Goal: Task Accomplishment & Management: Complete application form

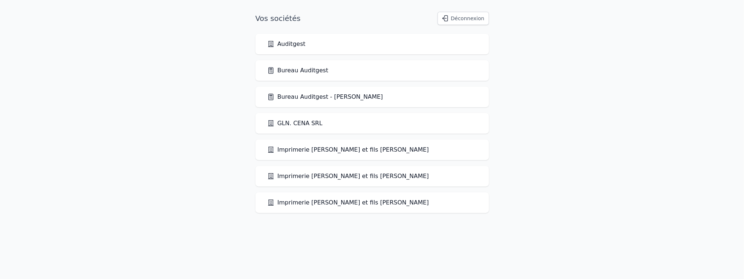
click at [298, 73] on link "Bureau Auditgest" at bounding box center [297, 70] width 61 height 9
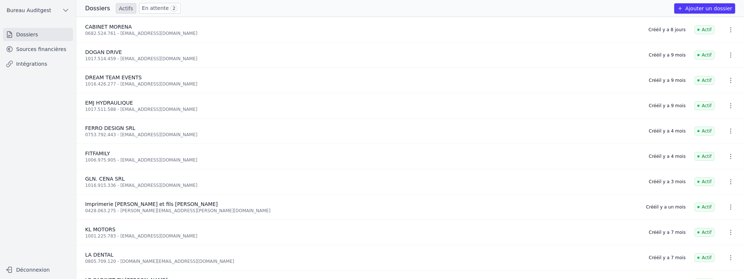
click at [582, 8] on button "Ajouter un dossier" at bounding box center [704, 8] width 61 height 10
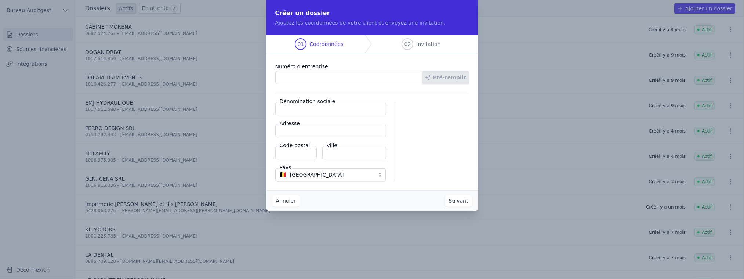
paste input "0771.388.738"
type input "0771.388.738"
click at [453, 79] on button "Pré-remplir" at bounding box center [445, 77] width 47 height 13
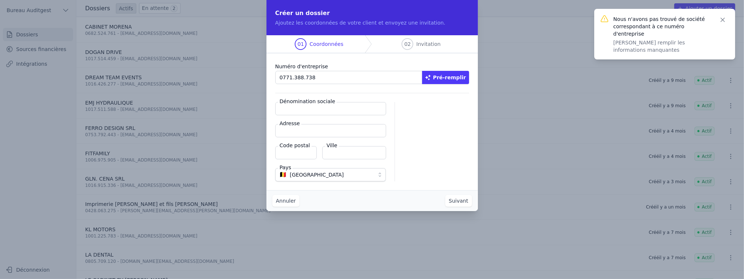
click at [347, 77] on input "0771.388.738" at bounding box center [348, 77] width 147 height 13
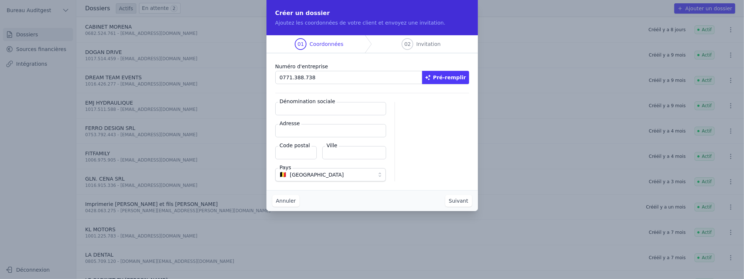
click at [452, 77] on button "Pré-remplir" at bounding box center [445, 77] width 47 height 13
type input "Pizzeria [PERSON_NAME] SRL"
type input "Place Louis Delhaize 10"
type input "6043"
type input "Charleroi"
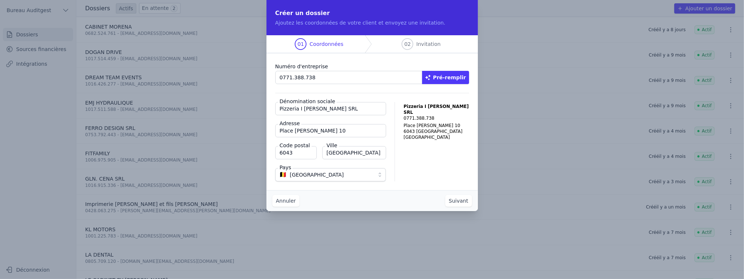
click at [468, 203] on button "Suivant" at bounding box center [458, 201] width 27 height 12
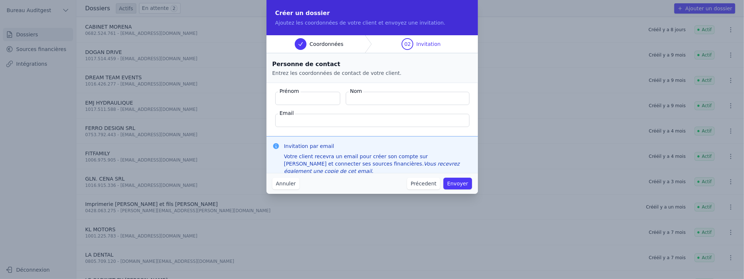
click at [320, 98] on input "Prénom" at bounding box center [307, 98] width 65 height 13
type input "Andrea"
type input "CARLISI"
click at [350, 117] on input "Email" at bounding box center [372, 120] width 194 height 13
paste input "pizzeriaicugini@hotmail.com"
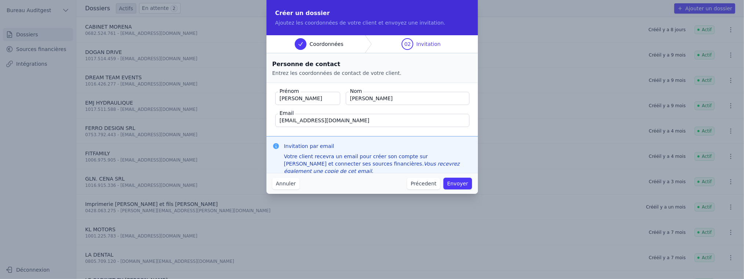
type input "pizzeriaicugini@hotmail.com"
click at [466, 186] on button "Envoyer" at bounding box center [458, 184] width 28 height 12
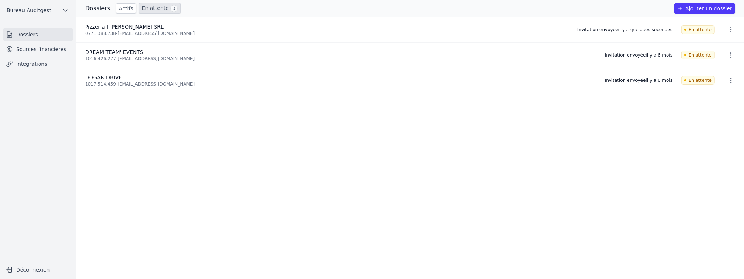
click at [47, 51] on link "Sources financières" at bounding box center [38, 49] width 70 height 13
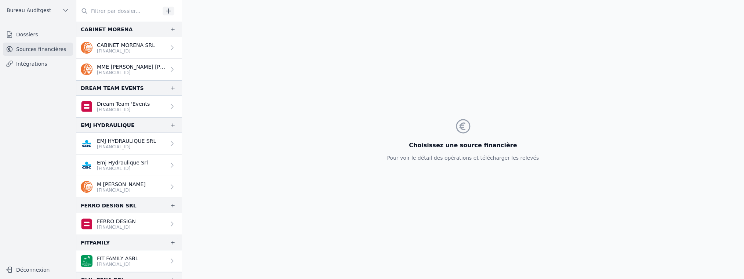
click at [133, 13] on input "text" at bounding box center [118, 10] width 84 height 13
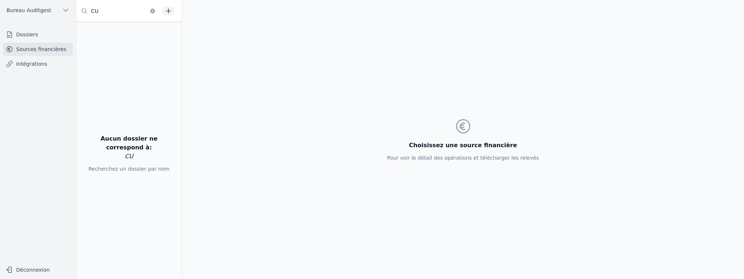
type input "C"
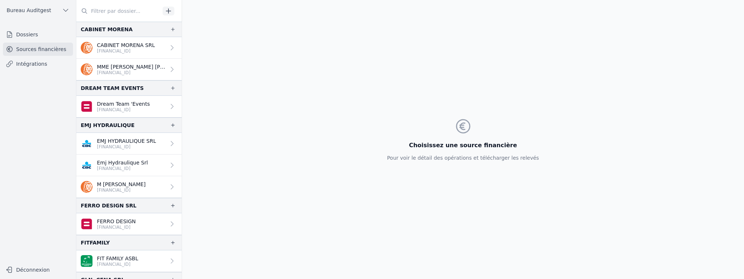
click at [34, 41] on ul "Dossiers Sources financières Intégrations" at bounding box center [38, 49] width 70 height 43
click at [39, 32] on link "Dossiers" at bounding box center [38, 34] width 70 height 13
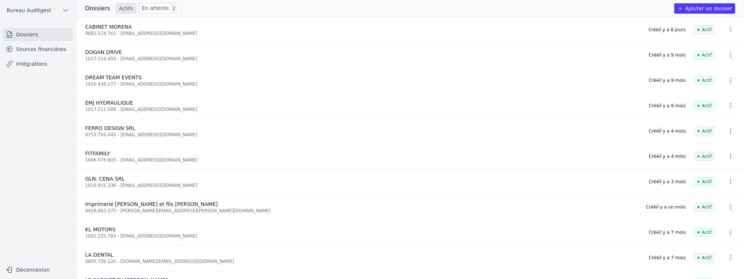
click at [147, 9] on link "En attente 2" at bounding box center [159, 8] width 41 height 11
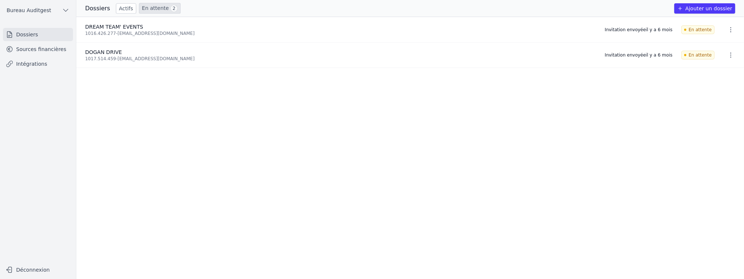
click at [28, 59] on link "Intégrations" at bounding box center [38, 63] width 70 height 13
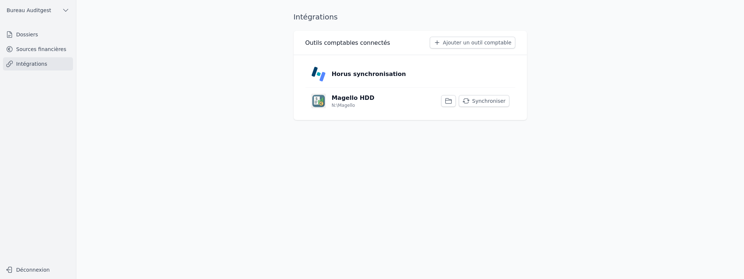
click at [44, 49] on link "Sources financières" at bounding box center [38, 49] width 70 height 13
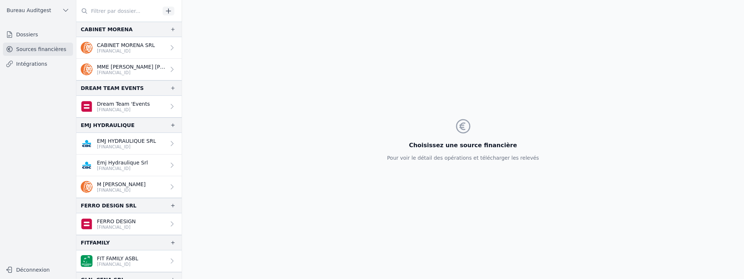
click at [114, 8] on input "text" at bounding box center [118, 10] width 84 height 13
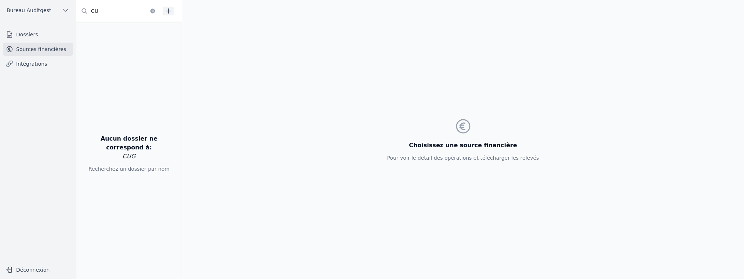
type input "C"
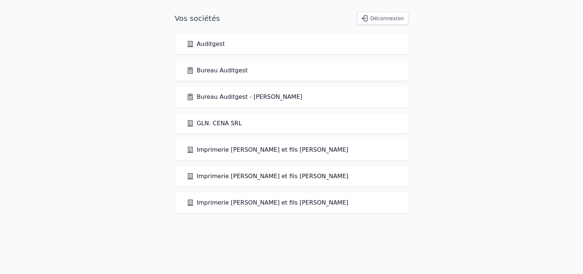
click at [227, 70] on link "Bureau Auditgest" at bounding box center [217, 70] width 61 height 9
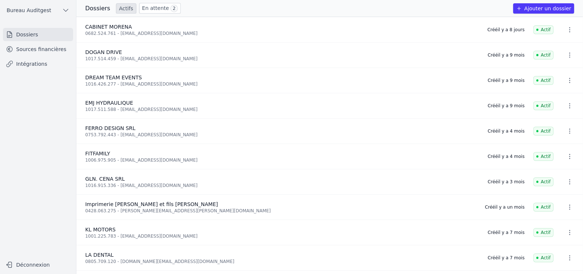
click at [34, 49] on link "Sources financières" at bounding box center [38, 49] width 70 height 13
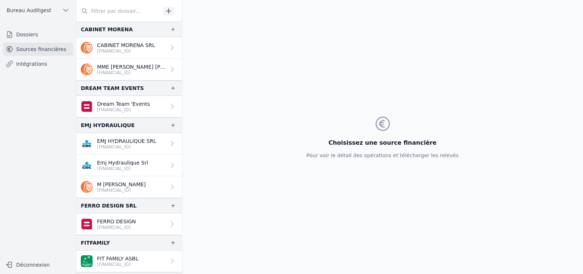
click at [110, 11] on input "text" at bounding box center [118, 10] width 84 height 13
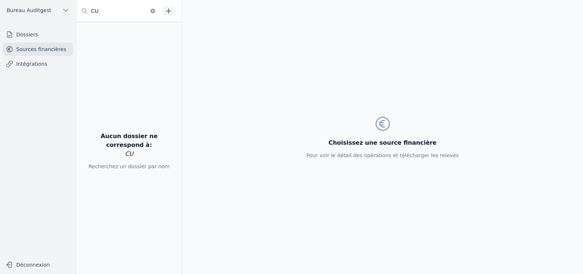
type input "C"
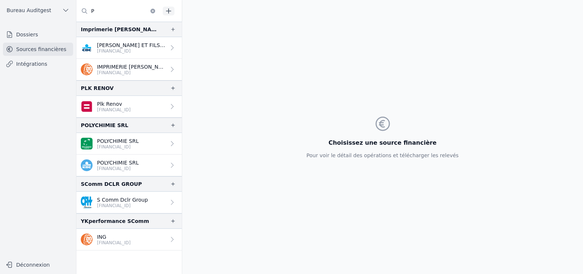
type input "P"
click at [38, 38] on link "Dossiers" at bounding box center [38, 34] width 70 height 13
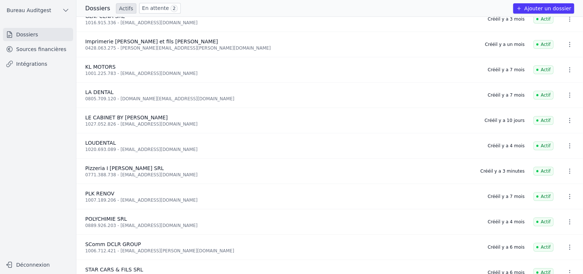
scroll to position [184, 0]
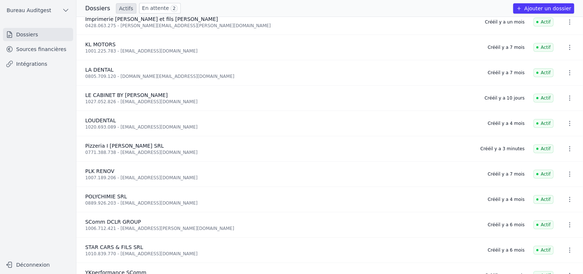
click at [569, 149] on icon "button" at bounding box center [569, 148] width 1 height 5
click at [566, 149] on div at bounding box center [291, 137] width 583 height 274
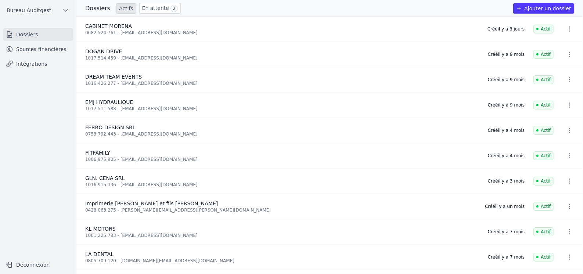
scroll to position [0, 0]
click at [37, 47] on link "Sources financières" at bounding box center [38, 49] width 70 height 13
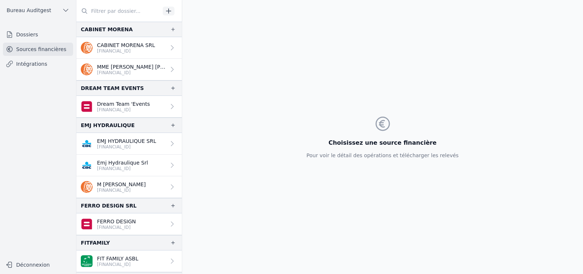
click at [85, 11] on icon at bounding box center [85, 11] width 6 height 6
click at [104, 12] on input "text" at bounding box center [118, 10] width 84 height 13
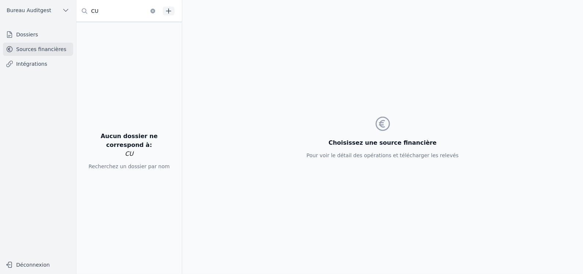
type input "C"
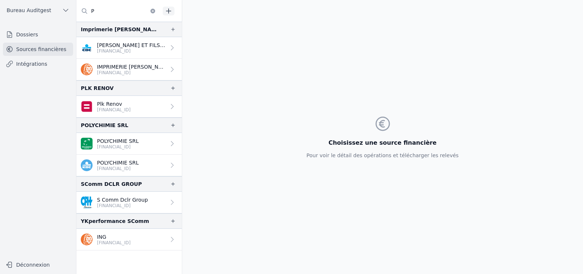
type input "P"
click at [28, 38] on link "Dossiers" at bounding box center [38, 34] width 70 height 13
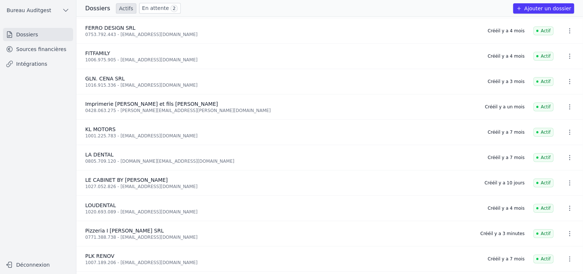
scroll to position [110, 0]
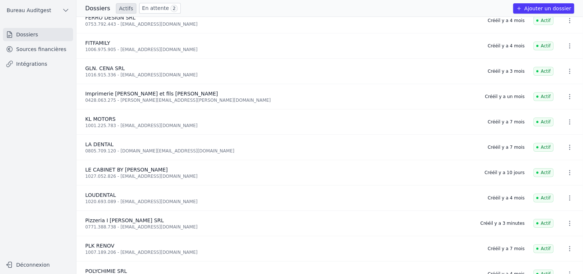
click at [32, 51] on link "Sources financières" at bounding box center [38, 49] width 70 height 13
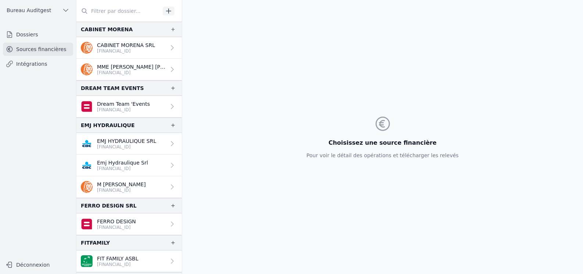
click at [171, 9] on icon "button" at bounding box center [168, 10] width 7 height 7
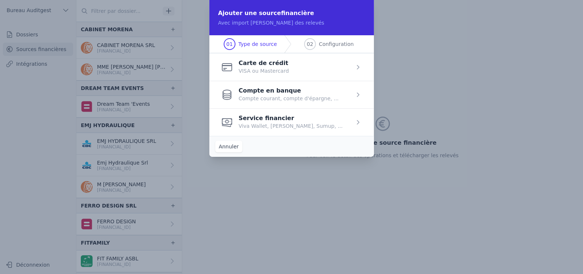
click at [351, 95] on span "button" at bounding box center [291, 95] width 164 height 28
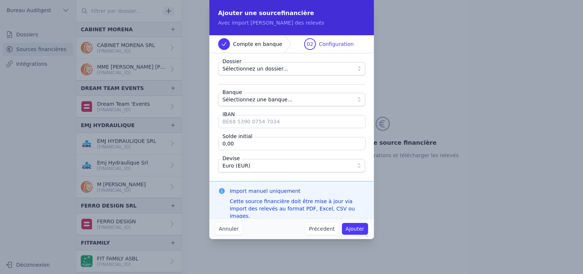
click at [347, 66] on span "Sélectionnez un dossier..." at bounding box center [286, 68] width 128 height 9
click at [233, 228] on button "Annuler" at bounding box center [228, 229] width 27 height 12
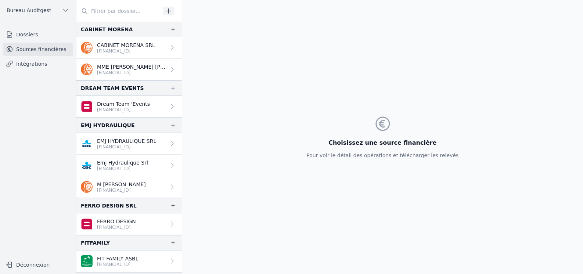
click at [113, 9] on input "text" at bounding box center [118, 10] width 84 height 13
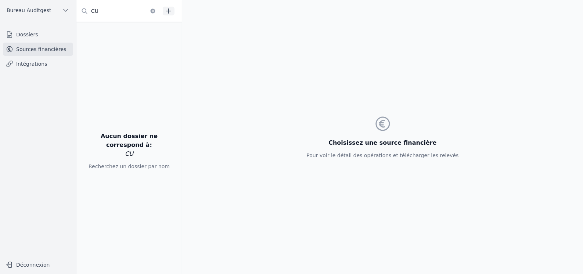
type input "C"
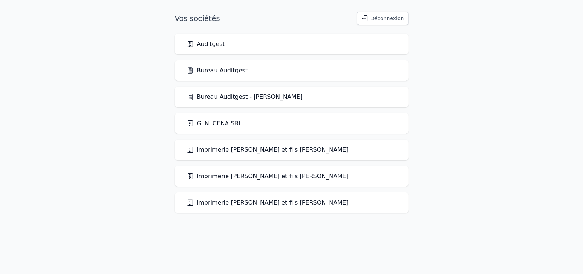
click at [207, 72] on link "Bureau Auditgest" at bounding box center [217, 70] width 61 height 9
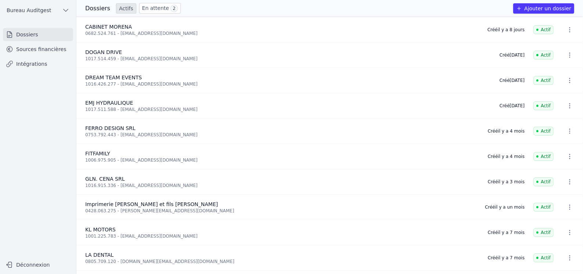
click at [40, 46] on link "Sources financières" at bounding box center [38, 49] width 70 height 13
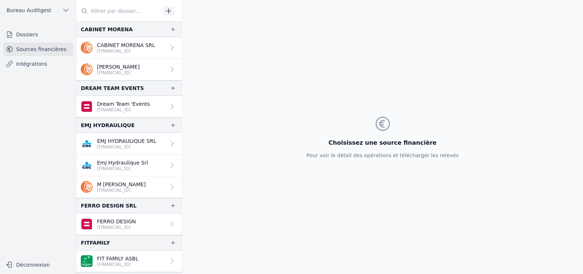
click at [119, 9] on input "text" at bounding box center [118, 10] width 84 height 13
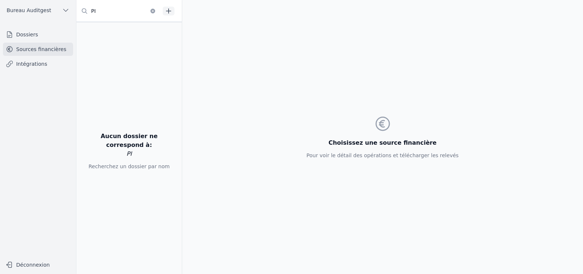
type input "P"
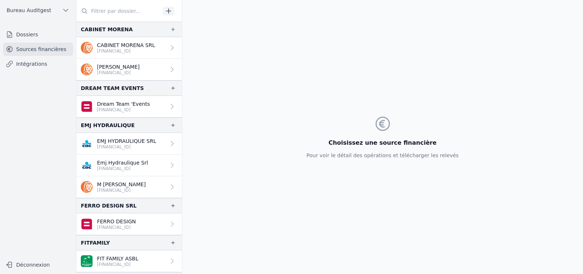
click at [169, 11] on icon "button" at bounding box center [168, 10] width 5 height 5
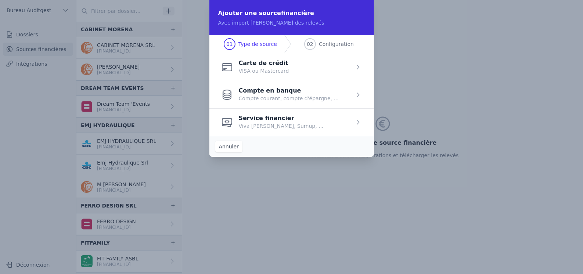
click at [281, 92] on span "button" at bounding box center [291, 95] width 164 height 28
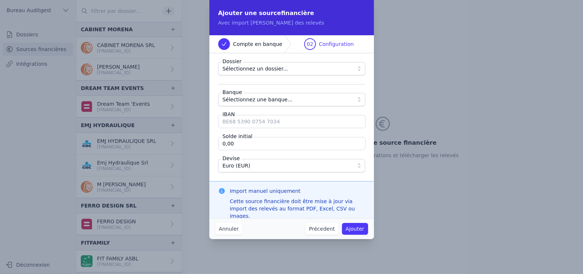
click at [285, 70] on span "Sélectionnez un dossier..." at bounding box center [286, 68] width 128 height 9
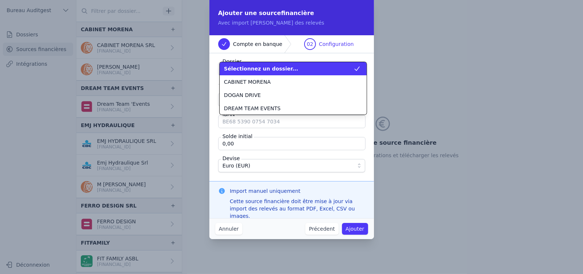
scroll to position [132, 0]
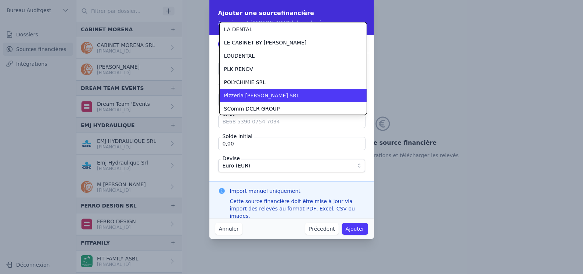
click at [276, 93] on div "Pizzeria I [PERSON_NAME] SRL" at bounding box center [288, 95] width 129 height 7
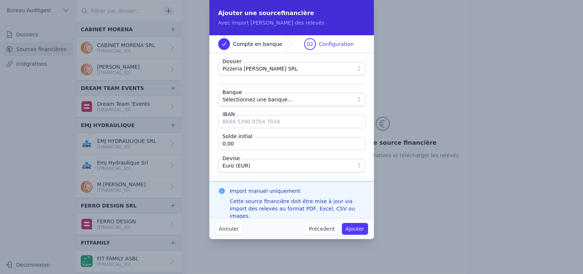
click at [275, 99] on span "Sélectionnez une banque..." at bounding box center [257, 99] width 70 height 9
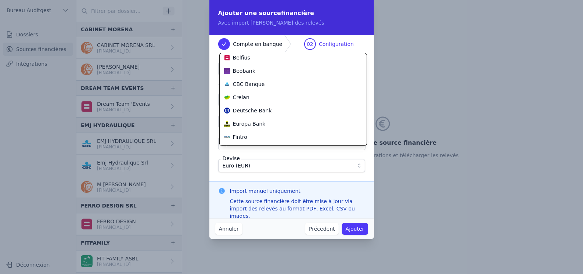
scroll to position [145, 0]
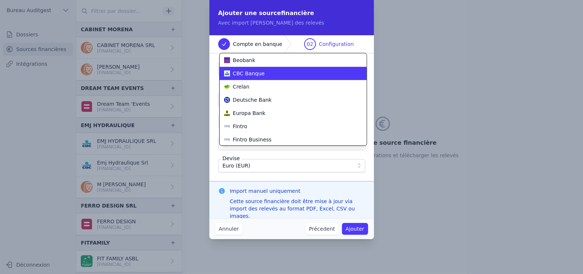
click at [246, 71] on span "CBC Banque" at bounding box center [249, 73] width 32 height 7
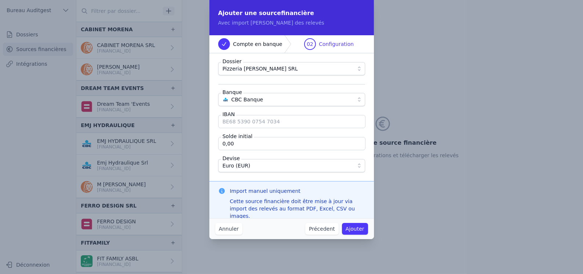
click at [223, 123] on input "IBAN" at bounding box center [291, 121] width 147 height 13
type input "[FINANCIAL_ID]"
click at [354, 229] on button "Ajouter" at bounding box center [355, 229] width 26 height 12
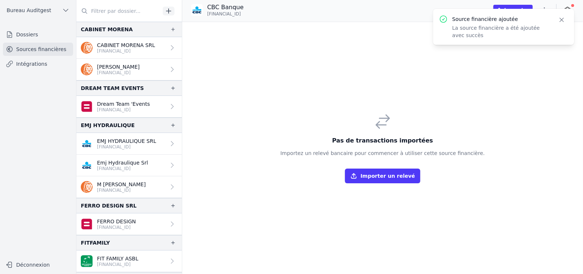
click at [561, 19] on icon "button" at bounding box center [562, 20] width 4 height 4
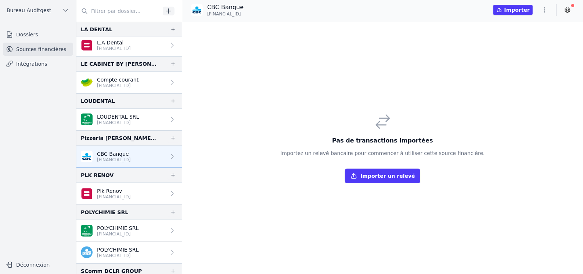
scroll to position [330, 0]
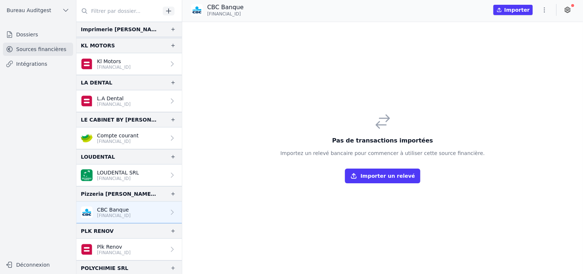
click at [130, 11] on input "text" at bounding box center [118, 10] width 84 height 13
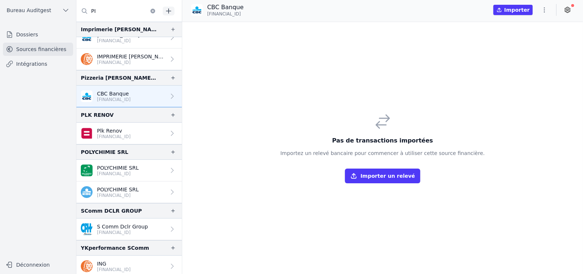
scroll to position [0, 0]
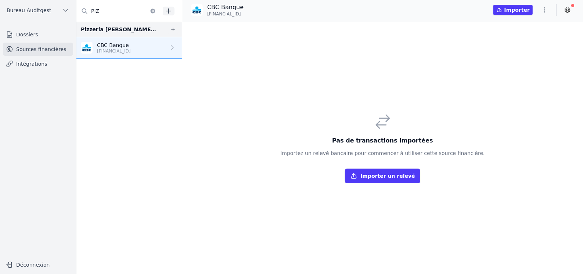
type input "PIZ"
click at [121, 46] on p "CBC Banque" at bounding box center [114, 44] width 34 height 7
click at [544, 10] on icon "button" at bounding box center [544, 9] width 1 height 5
click at [475, 106] on div at bounding box center [291, 137] width 583 height 274
click at [567, 10] on icon at bounding box center [567, 9] width 7 height 7
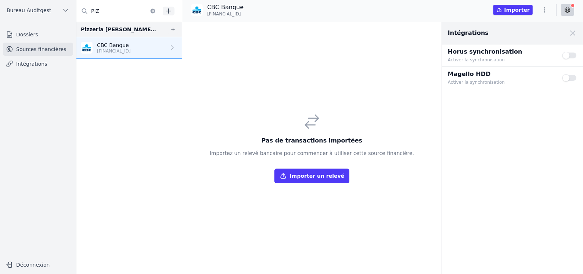
click at [573, 56] on button "Use setting" at bounding box center [569, 55] width 15 height 7
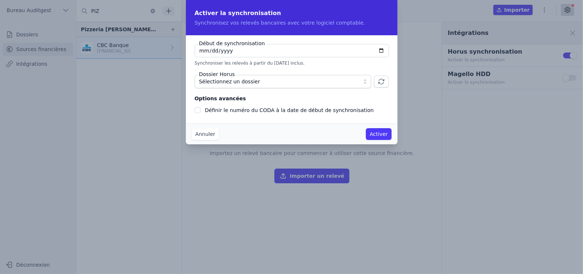
type input "2025-10-02"
checkbox input "false"
type input "2025-10-24"
type input "2025-04-24"
click at [349, 81] on span "Sélectionnez un dossier" at bounding box center [277, 81] width 157 height 9
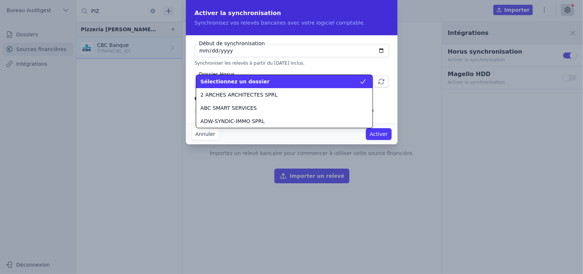
scroll to position [198, 0]
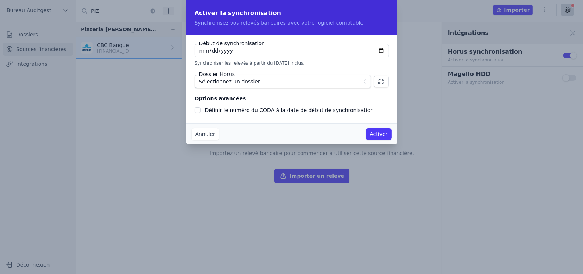
click at [329, 81] on span "Sélectionnez un dossier" at bounding box center [277, 81] width 157 height 9
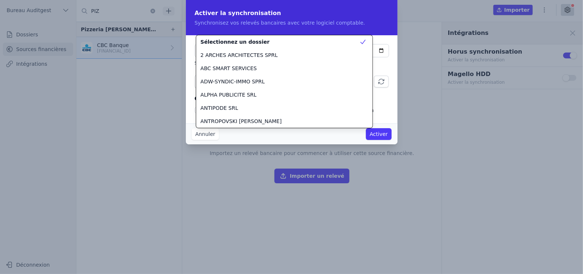
scroll to position [713, 0]
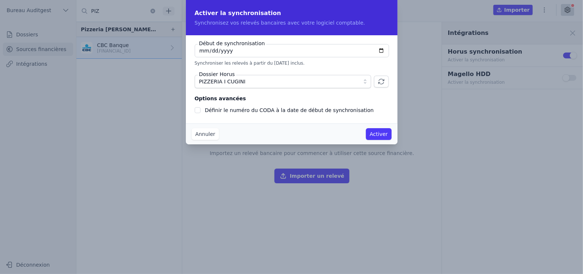
click at [198, 111] on input "Définir le numéro du CODA à la date de début de synchronisation" at bounding box center [198, 110] width 6 height 6
checkbox input "true"
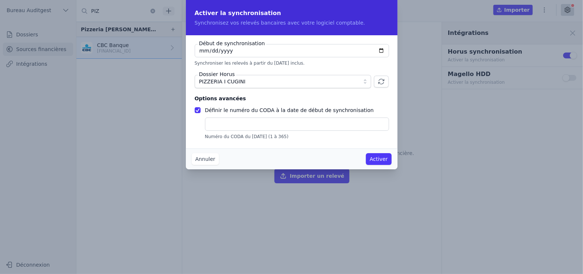
click at [226, 130] on input "text" at bounding box center [297, 123] width 184 height 13
type input "2"
type input "39"
click at [381, 151] on div "Annuler Activer" at bounding box center [291, 158] width 211 height 21
click at [380, 158] on button "Activer" at bounding box center [378, 159] width 25 height 12
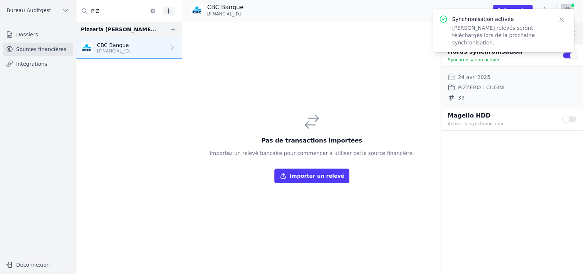
click at [170, 10] on icon "button" at bounding box center [168, 10] width 7 height 7
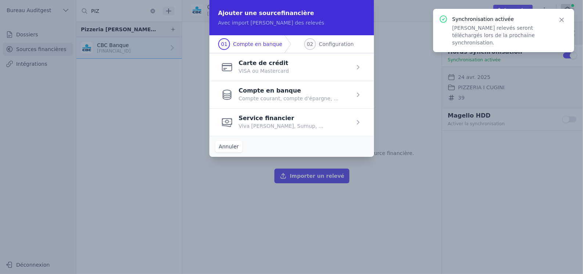
click at [265, 122] on span "button" at bounding box center [291, 122] width 164 height 28
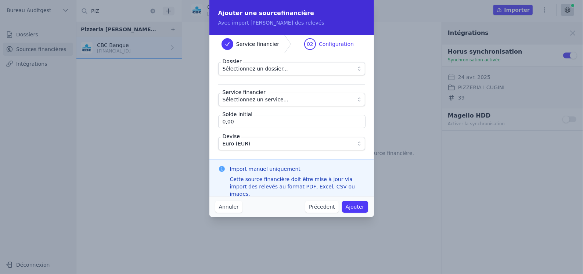
click at [316, 204] on button "Précedent" at bounding box center [321, 207] width 33 height 12
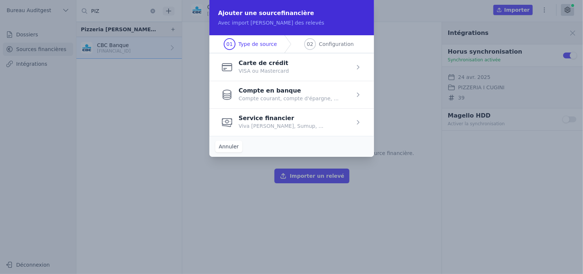
click at [281, 92] on span "button" at bounding box center [291, 95] width 164 height 28
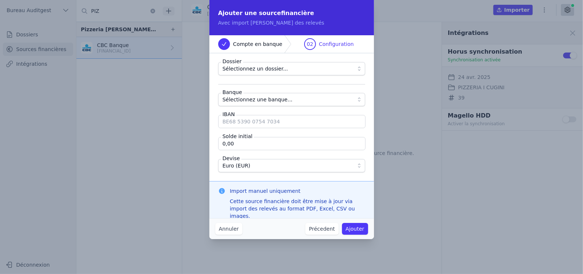
click at [261, 66] on span "Sélectionnez un dossier..." at bounding box center [254, 68] width 65 height 9
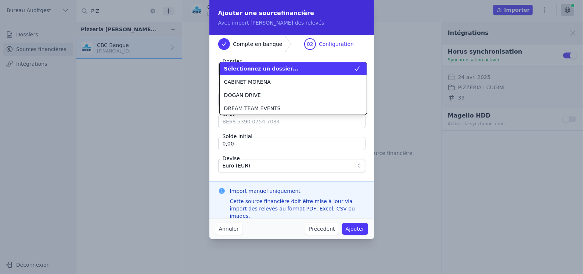
scroll to position [132, 0]
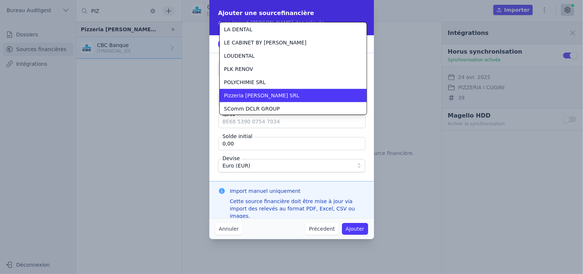
click at [257, 95] on span "Pizzeria I [PERSON_NAME] SRL" at bounding box center [261, 95] width 75 height 7
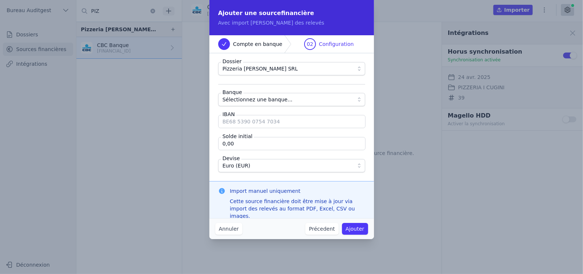
click at [247, 98] on span "Sélectionnez une banque..." at bounding box center [257, 99] width 70 height 9
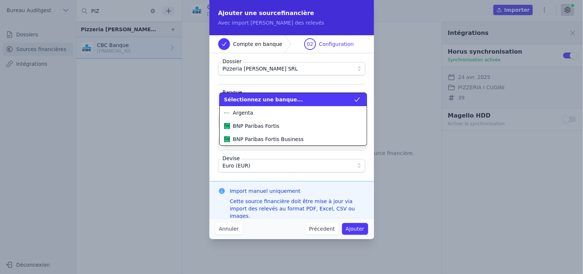
scroll to position [119, 0]
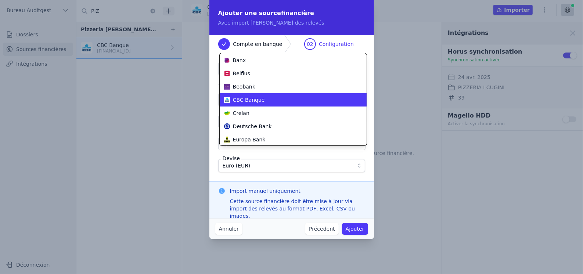
click at [252, 100] on span "CBC Banque" at bounding box center [249, 99] width 32 height 7
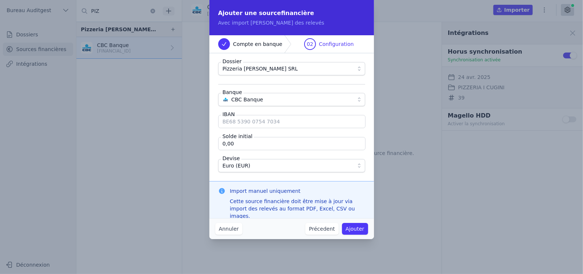
click at [245, 122] on input "IBAN" at bounding box center [291, 121] width 147 height 13
type input "[FINANCIAL_ID]"
click at [356, 228] on button "Ajouter" at bounding box center [355, 229] width 26 height 12
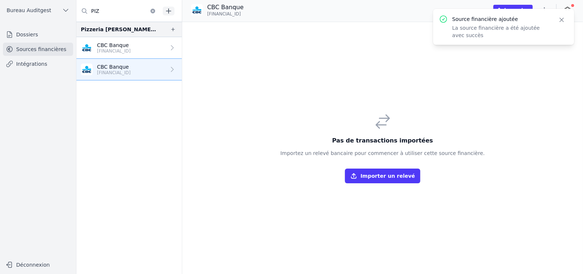
click at [117, 72] on p "[FINANCIAL_ID]" at bounding box center [114, 73] width 34 height 6
click at [563, 18] on icon "button" at bounding box center [562, 20] width 4 height 4
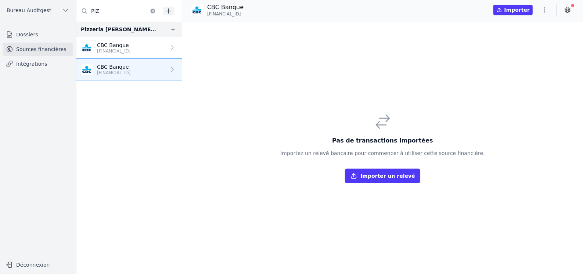
click at [568, 9] on icon at bounding box center [567, 9] width 7 height 7
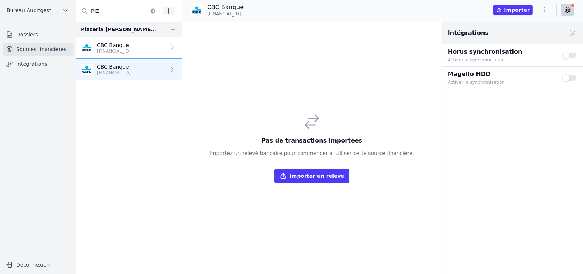
click at [574, 53] on button "Use setting" at bounding box center [569, 55] width 15 height 7
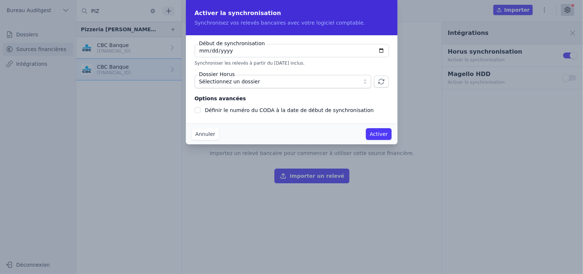
type input "2025-10-02"
checkbox input "false"
type input "2025-10-24"
type input "2025-04-24"
click at [309, 82] on span "Sélectionnez un dossier" at bounding box center [277, 81] width 157 height 9
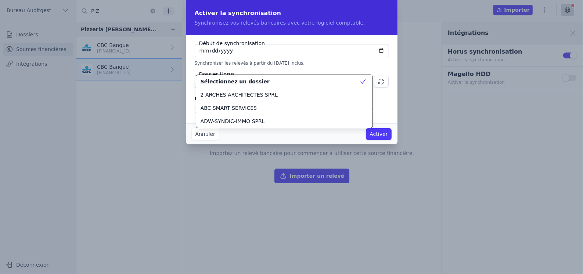
scroll to position [713, 0]
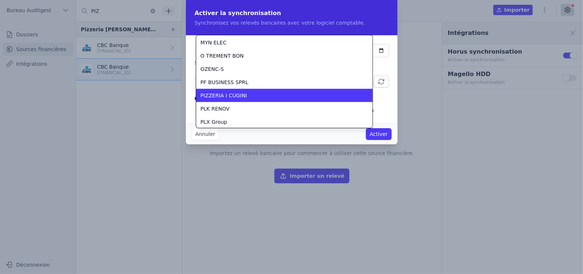
click at [296, 90] on li "PIZZERIA I CUGINI" at bounding box center [284, 95] width 176 height 13
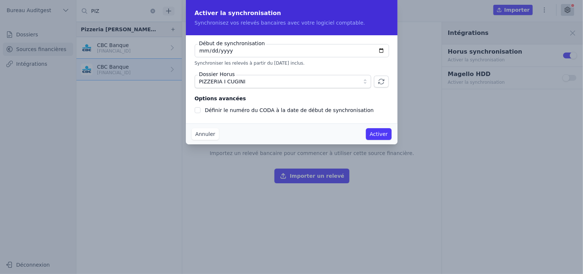
click at [198, 111] on input "Définir le numéro du CODA à la date de début de synchronisation" at bounding box center [198, 110] width 6 height 6
checkbox input "true"
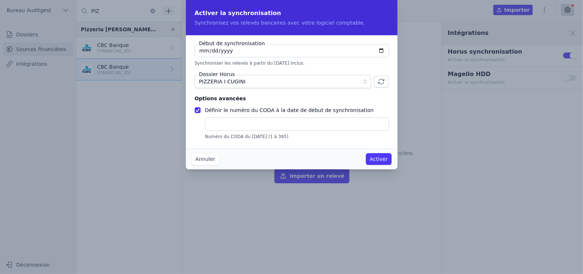
click at [204, 50] on input "2025-04-24" at bounding box center [292, 50] width 194 height 13
click at [381, 53] on input "2025-04-24" at bounding box center [292, 50] width 194 height 13
type input "2025-07-26"
click at [241, 126] on input "text" at bounding box center [297, 123] width 184 height 13
type input "162"
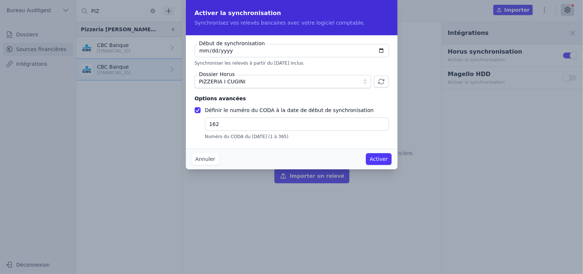
click at [377, 159] on button "Activer" at bounding box center [378, 159] width 25 height 12
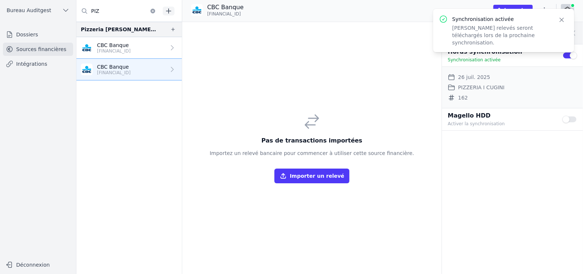
click at [119, 48] on p "[FINANCIAL_ID]" at bounding box center [114, 51] width 34 height 6
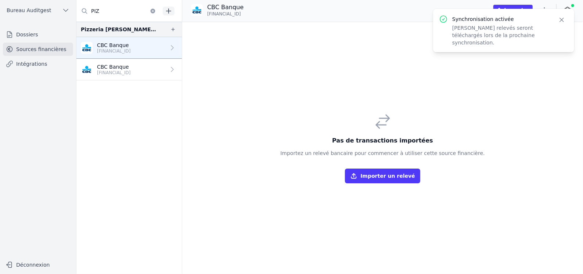
click at [473, 119] on div "Pas de transactions importées Importez un relevé bancaire pour commencer à util…" at bounding box center [382, 148] width 216 height 82
click at [116, 47] on p "CBC Banque" at bounding box center [114, 44] width 34 height 7
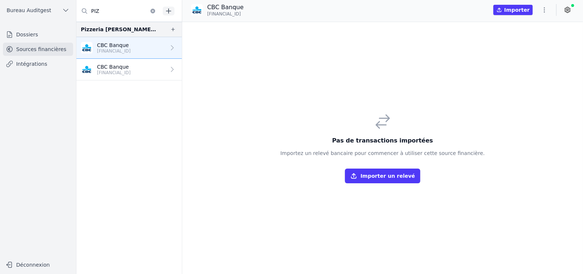
click at [34, 68] on link "Intégrations" at bounding box center [38, 63] width 70 height 13
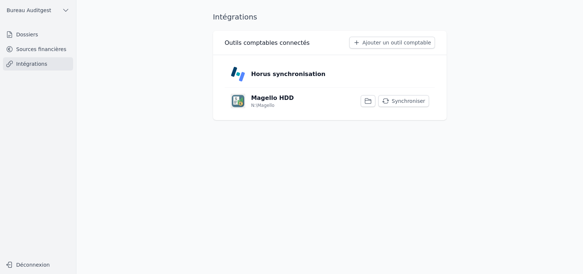
click at [47, 52] on link "Sources financières" at bounding box center [38, 49] width 70 height 13
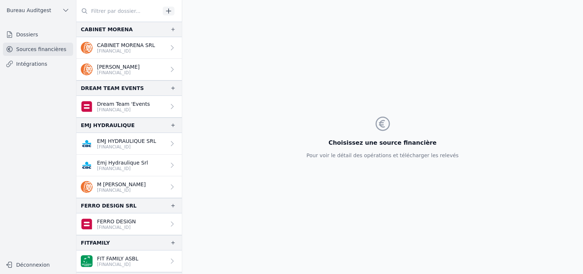
click at [127, 14] on input "text" at bounding box center [118, 10] width 84 height 13
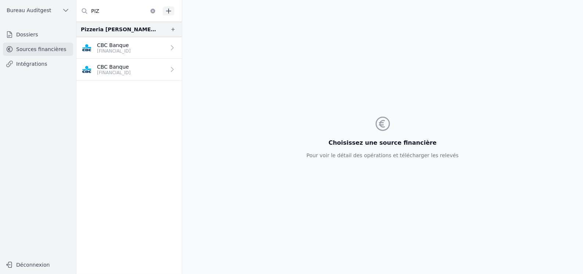
type input "PIZ"
click at [121, 42] on p "CBC Banque" at bounding box center [114, 44] width 34 height 7
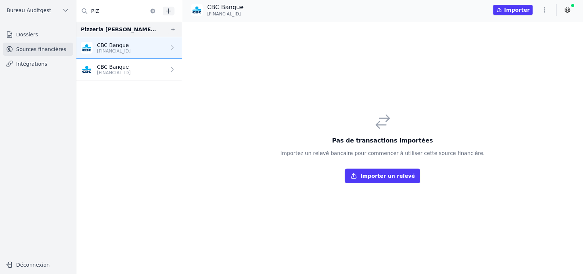
click at [119, 71] on p "[FINANCIAL_ID]" at bounding box center [114, 73] width 34 height 6
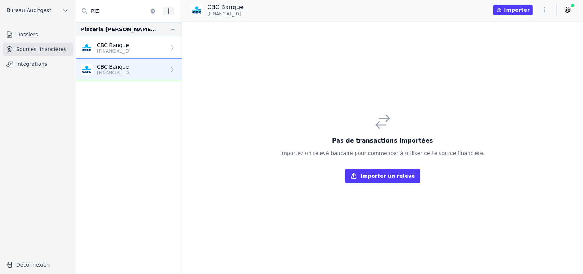
click at [541, 9] on icon "button" at bounding box center [543, 9] width 7 height 7
click at [424, 53] on div at bounding box center [291, 137] width 583 height 274
click at [108, 29] on div "Pizzeria I [PERSON_NAME] SRL" at bounding box center [119, 29] width 77 height 9
click at [107, 46] on p "CBC Banque" at bounding box center [114, 44] width 34 height 7
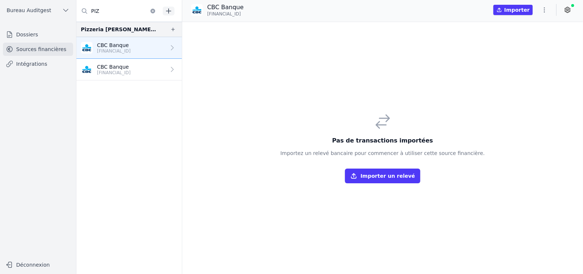
click at [140, 46] on link "CBC Banque [FINANCIAL_ID]" at bounding box center [128, 48] width 105 height 22
click at [40, 63] on link "Intégrations" at bounding box center [38, 63] width 70 height 13
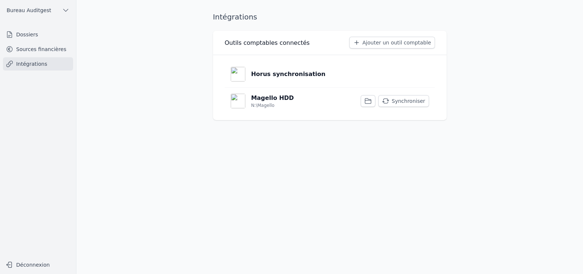
click at [46, 49] on link "Sources financières" at bounding box center [38, 49] width 70 height 13
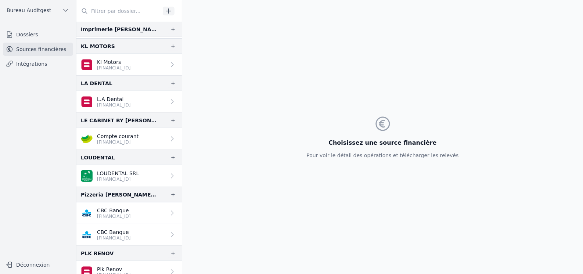
scroll to position [330, 0]
click at [128, 206] on p "CBC Banque" at bounding box center [114, 209] width 34 height 7
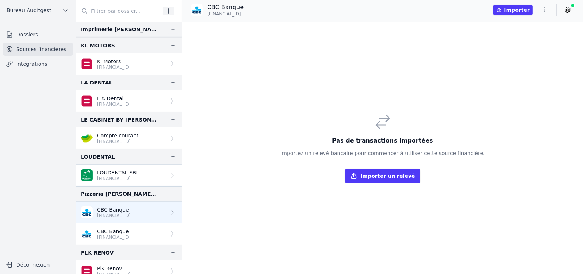
click at [131, 228] on p "CBC Banque" at bounding box center [114, 231] width 34 height 7
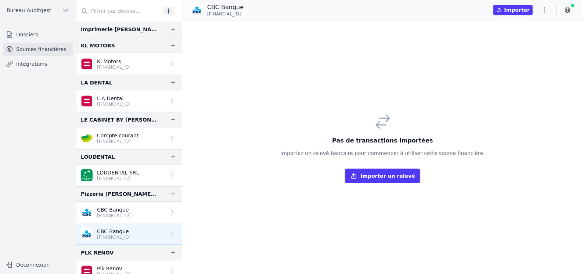
click at [131, 213] on p "[FINANCIAL_ID]" at bounding box center [114, 216] width 34 height 6
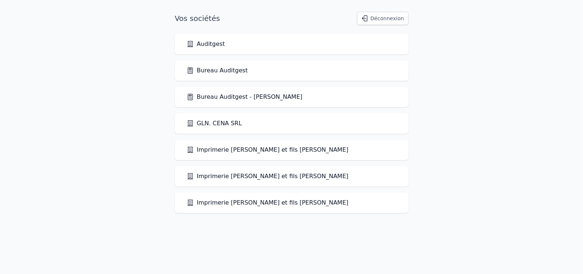
click at [222, 73] on link "Bureau Auditgest" at bounding box center [217, 70] width 61 height 9
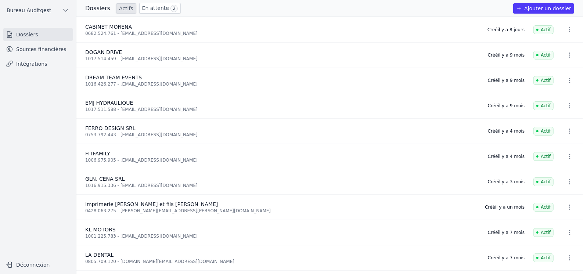
click at [38, 51] on link "Sources financières" at bounding box center [38, 49] width 70 height 13
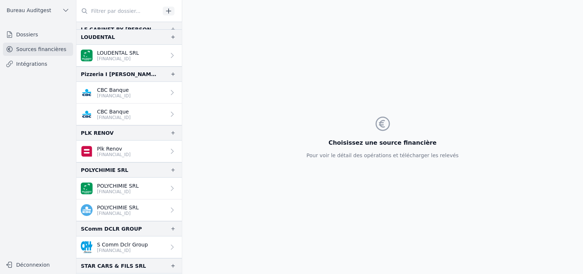
scroll to position [447, 0]
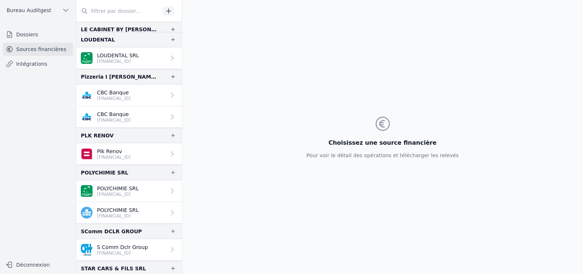
click at [123, 95] on p "[FINANCIAL_ID]" at bounding box center [114, 98] width 34 height 6
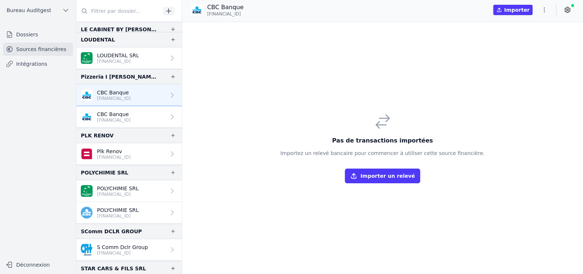
click at [542, 11] on icon "button" at bounding box center [543, 9] width 7 height 7
click at [572, 13] on div at bounding box center [291, 137] width 583 height 274
click at [440, 112] on div "Pas de transactions importées Importez un relevé bancaire pour commencer à util…" at bounding box center [382, 148] width 216 height 82
click at [111, 95] on p "[FINANCIAL_ID]" at bounding box center [114, 98] width 34 height 6
click at [108, 117] on p "[FINANCIAL_ID]" at bounding box center [114, 120] width 34 height 6
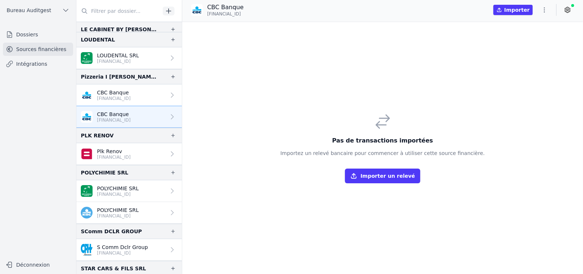
click at [568, 11] on icon at bounding box center [567, 9] width 7 height 7
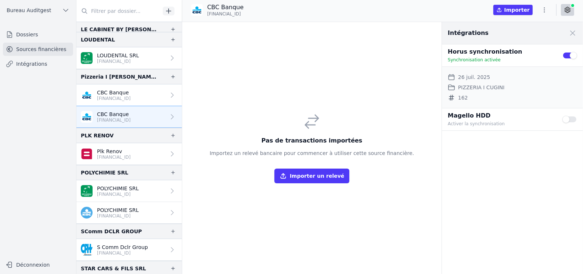
click at [568, 12] on icon at bounding box center [567, 9] width 7 height 7
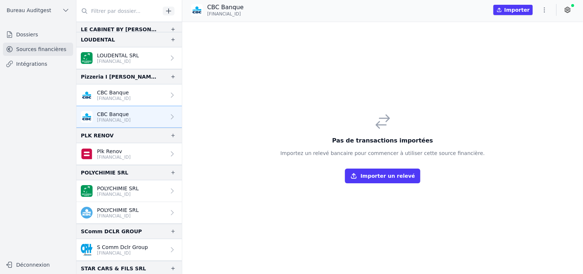
click at [568, 12] on icon at bounding box center [567, 9] width 7 height 7
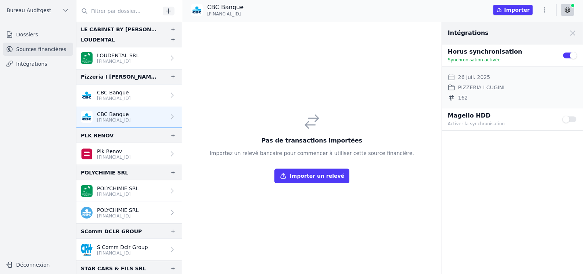
click at [130, 95] on p "[FINANCIAL_ID]" at bounding box center [114, 98] width 34 height 6
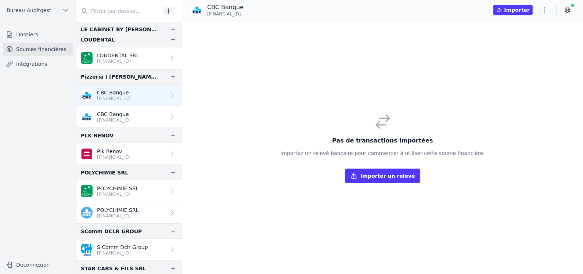
click at [130, 95] on p "[FINANCIAL_ID]" at bounding box center [114, 98] width 34 height 6
click at [128, 117] on p "[FINANCIAL_ID]" at bounding box center [114, 120] width 34 height 6
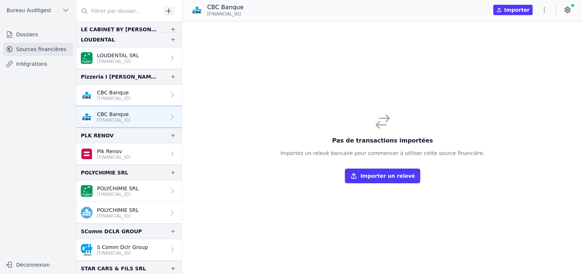
click at [141, 90] on link "CBC Banque [FINANCIAL_ID]" at bounding box center [128, 95] width 105 height 22
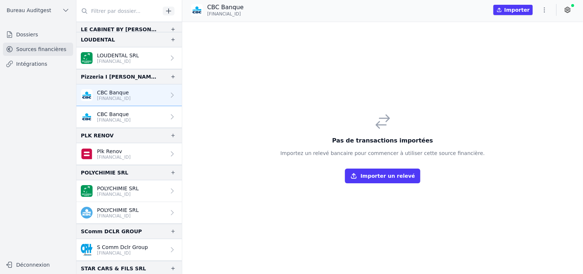
click at [131, 111] on p "CBC Banque" at bounding box center [114, 114] width 34 height 7
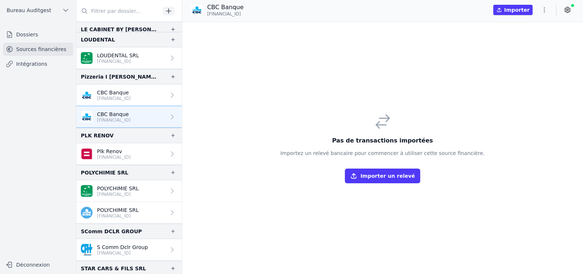
click at [143, 87] on link "CBC Banque [FINANCIAL_ID]" at bounding box center [128, 95] width 105 height 22
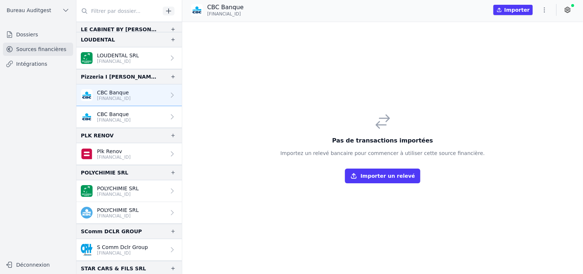
click at [143, 87] on link "CBC Banque [FINANCIAL_ID]" at bounding box center [128, 95] width 105 height 22
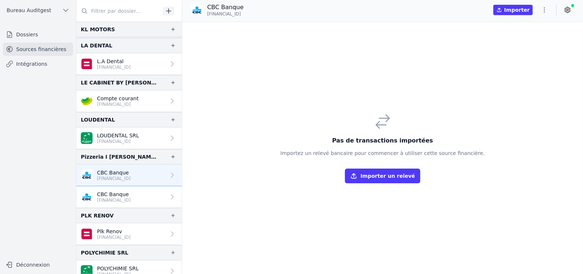
scroll to position [337, 0]
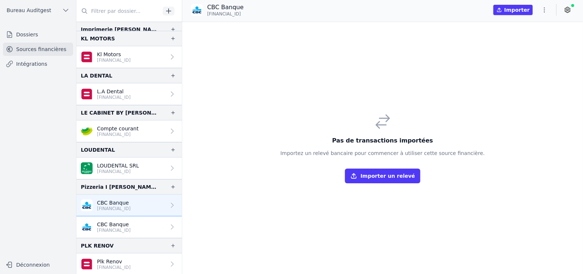
click at [111, 206] on p "[FINANCIAL_ID]" at bounding box center [114, 209] width 34 height 6
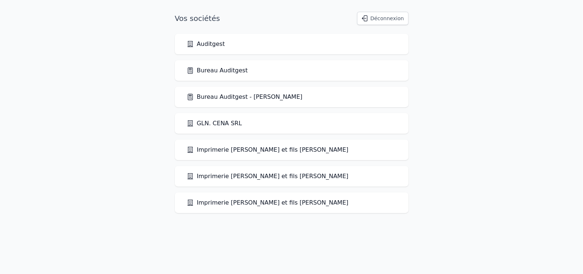
click at [232, 71] on link "Bureau Auditgest" at bounding box center [217, 70] width 61 height 9
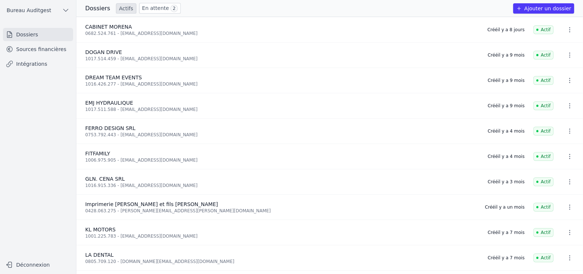
click at [44, 49] on link "Sources financières" at bounding box center [38, 49] width 70 height 13
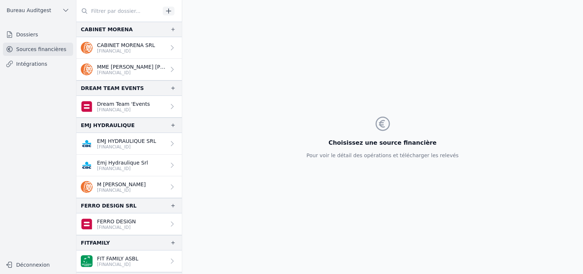
click at [120, 10] on input "text" at bounding box center [118, 10] width 84 height 13
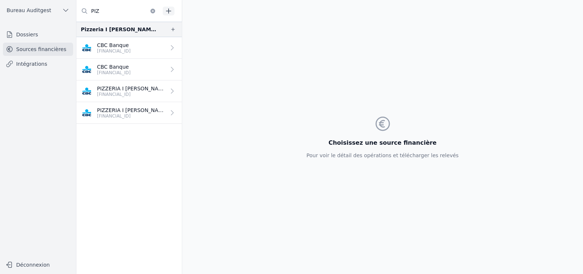
type input "PIZ"
click at [139, 51] on link "CBC Banque [FINANCIAL_ID]" at bounding box center [128, 48] width 105 height 22
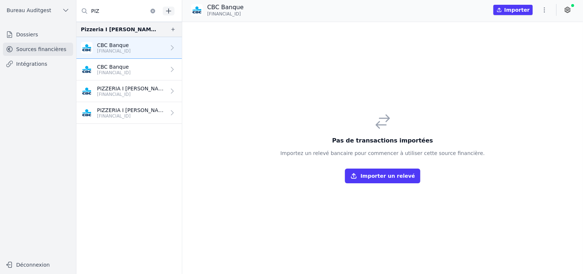
click at [131, 68] on p "CBC Banque" at bounding box center [114, 66] width 34 height 7
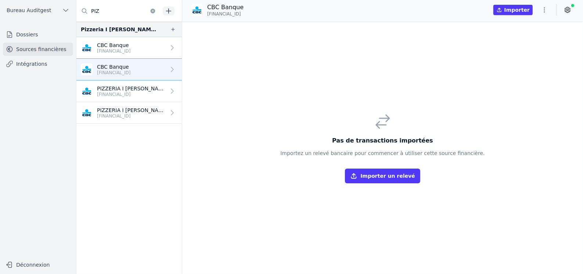
click at [133, 89] on p "PIZZERIA I [PERSON_NAME] SRL" at bounding box center [131, 88] width 69 height 7
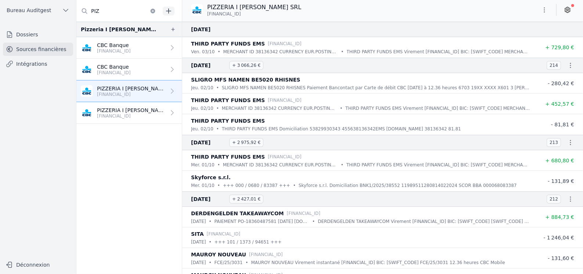
click at [126, 109] on p "PIZZERIA I [PERSON_NAME] SRL" at bounding box center [131, 109] width 69 height 7
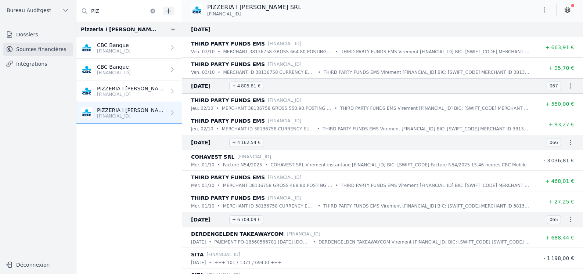
click at [142, 67] on link "CBC Banque [FINANCIAL_ID]" at bounding box center [128, 70] width 105 height 22
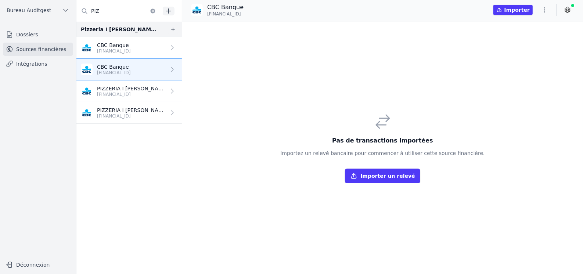
click at [545, 9] on icon "button" at bounding box center [543, 9] width 7 height 7
click at [128, 92] on div at bounding box center [291, 137] width 583 height 274
click at [124, 114] on p "[FINANCIAL_ID]" at bounding box center [131, 116] width 69 height 6
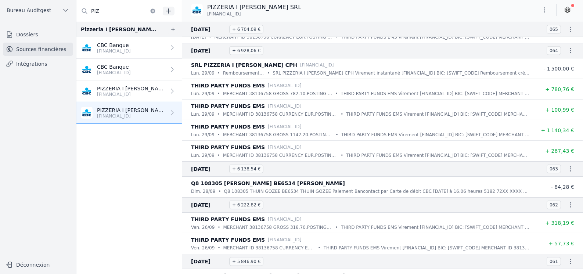
scroll to position [440, 0]
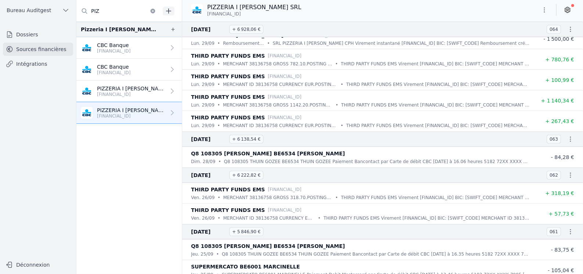
click at [129, 92] on p "[FINANCIAL_ID]" at bounding box center [131, 94] width 69 height 6
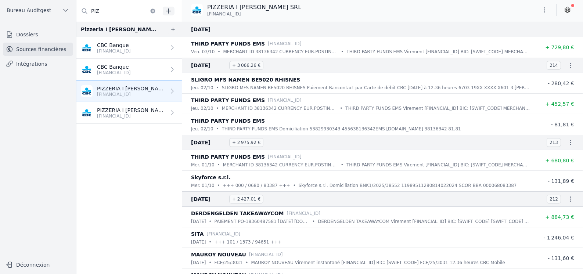
click at [131, 67] on p "CBC Banque" at bounding box center [114, 66] width 34 height 7
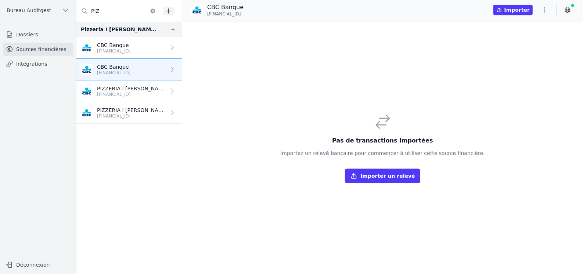
click at [141, 51] on link "CBC Banque [FINANCIAL_ID]" at bounding box center [128, 48] width 105 height 22
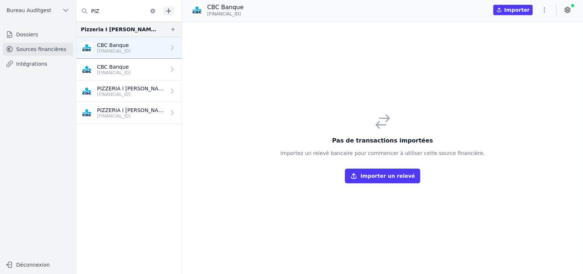
click at [127, 73] on p "[FINANCIAL_ID]" at bounding box center [114, 73] width 34 height 6
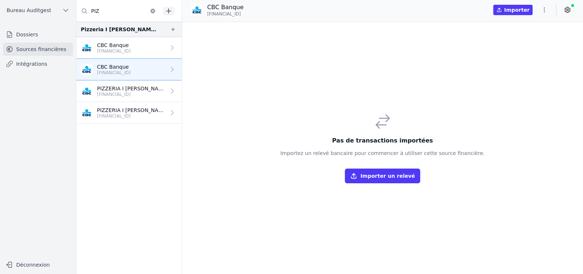
click at [139, 45] on link "CBC Banque [FINANCIAL_ID]" at bounding box center [128, 48] width 105 height 22
